Goal: Information Seeking & Learning: Learn about a topic

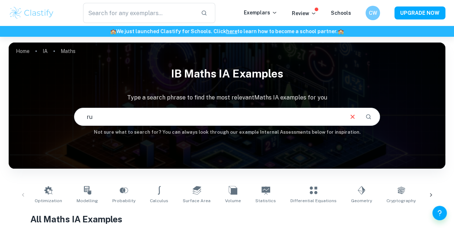
type input "running"
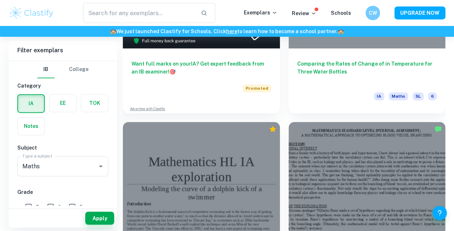
scroll to position [577, 0]
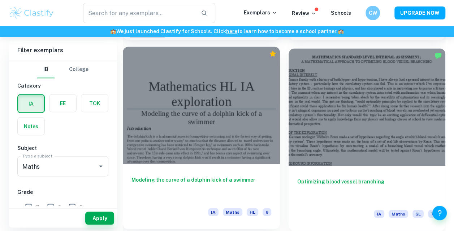
click at [200, 168] on div "Modeling the curve of a dolphin kick of a swimmer IA Maths HL 6" at bounding box center [201, 196] width 157 height 65
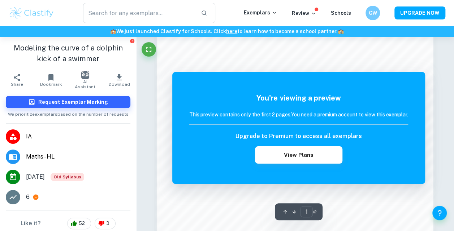
scroll to position [644, 0]
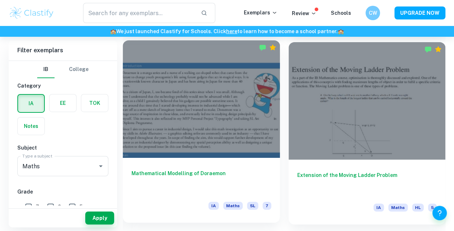
scroll to position [1166, 0]
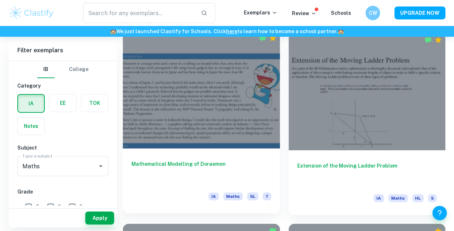
click at [218, 79] on div at bounding box center [201, 90] width 157 height 118
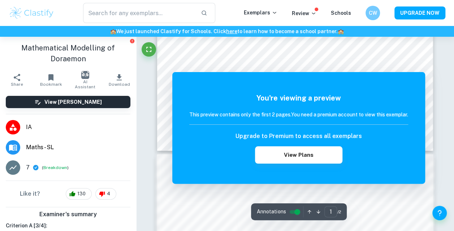
scroll to position [180, 0]
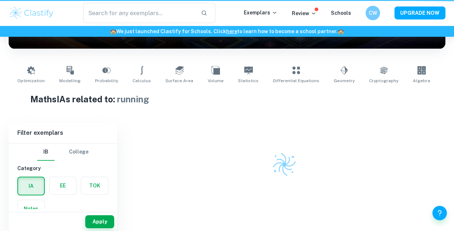
scroll to position [120, 0]
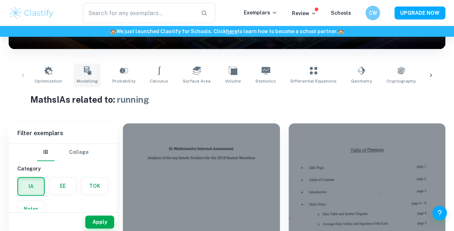
click at [86, 74] on icon at bounding box center [87, 70] width 7 height 9
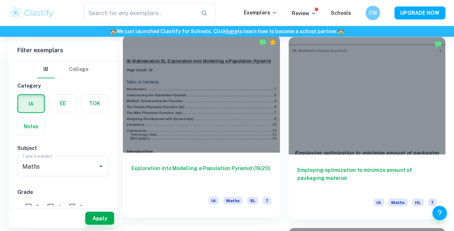
scroll to position [661, 0]
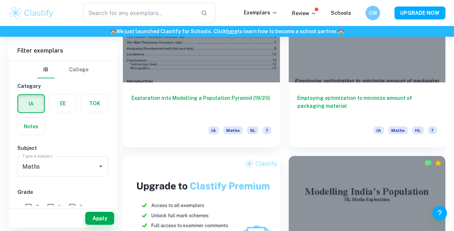
type input "running"
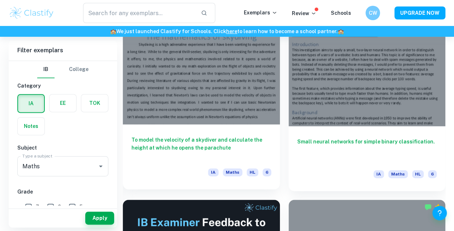
scroll to position [1780, 0]
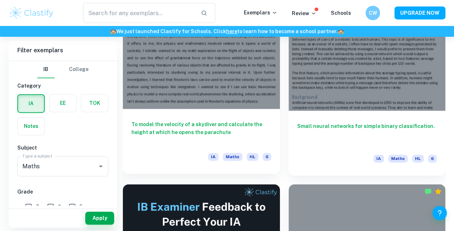
click at [220, 126] on h6 "To model the velocity of a skydiver and calculate the height at which he opens …" at bounding box center [201, 133] width 140 height 24
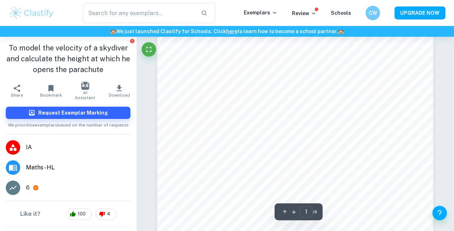
scroll to position [108, 0]
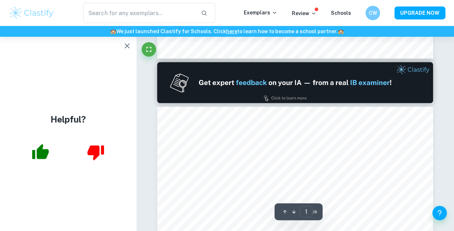
type input "2"
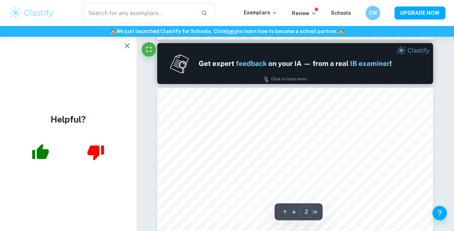
scroll to position [433, 0]
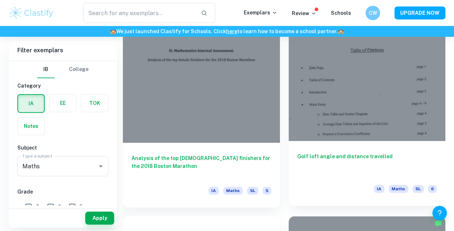
scroll to position [264, 0]
